Goal: Task Accomplishment & Management: Manage account settings

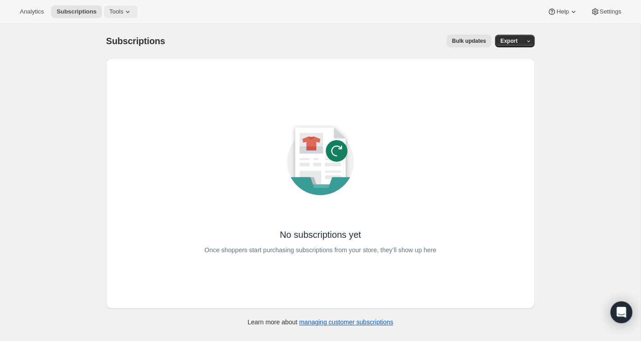
click at [120, 13] on span "Tools" at bounding box center [116, 11] width 14 height 7
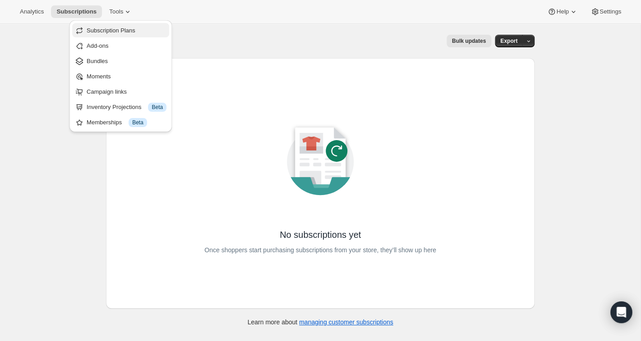
click at [111, 28] on span "Subscription Plans" at bounding box center [111, 30] width 49 height 7
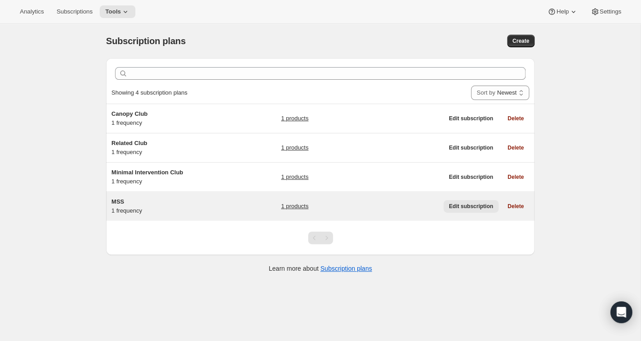
click at [463, 208] on span "Edit subscription" at bounding box center [471, 206] width 44 height 7
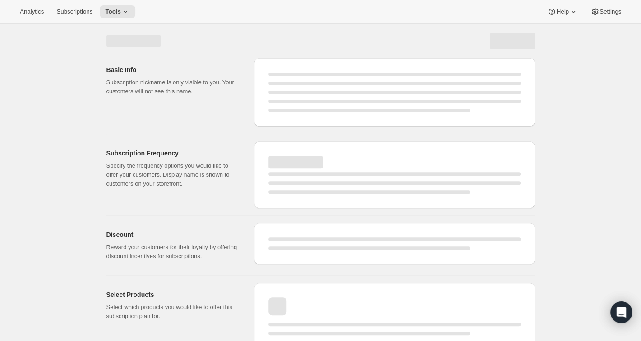
select select "WEEK"
select select "MONTH"
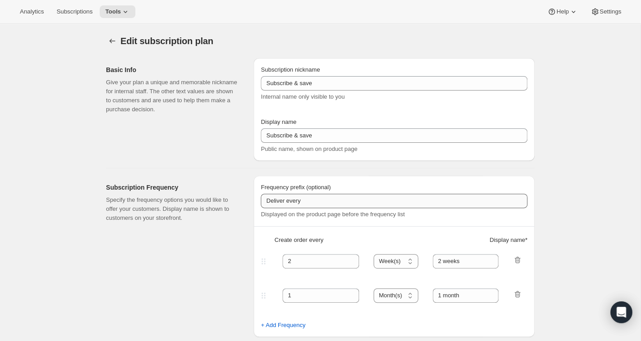
type input "MSS"
type input "Mutual Satisfaction Society"
type input "Deliver every"
type input "1"
select select "MONTH"
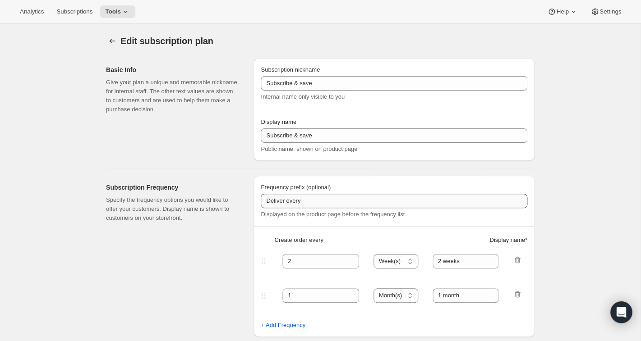
type input "month on the 15th."
checkbox input "true"
select select "MONTHDAY"
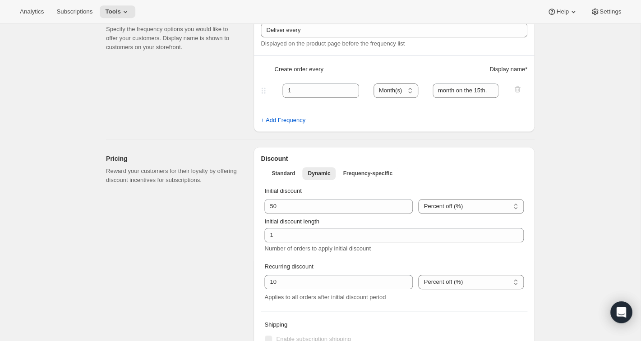
scroll to position [171, 0]
click at [317, 173] on span "Dynamic" at bounding box center [319, 173] width 23 height 7
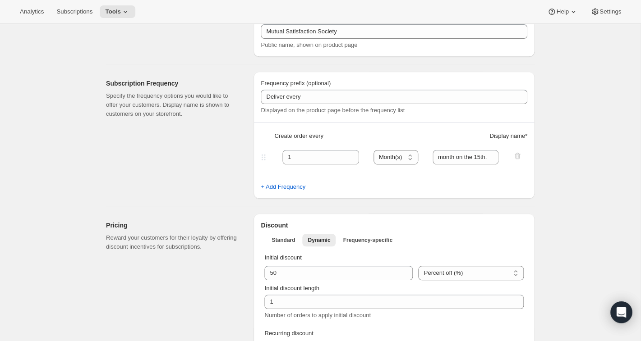
scroll to position [0, 0]
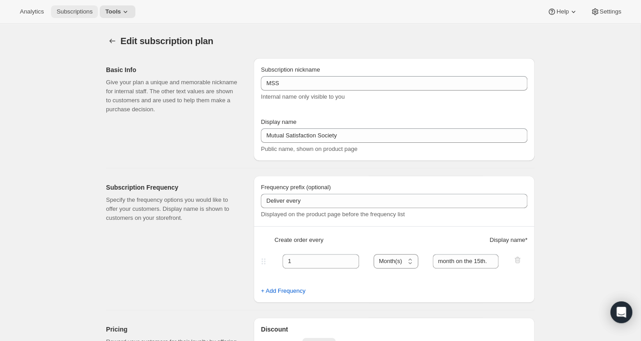
click at [68, 14] on span "Subscriptions" at bounding box center [74, 11] width 36 height 7
